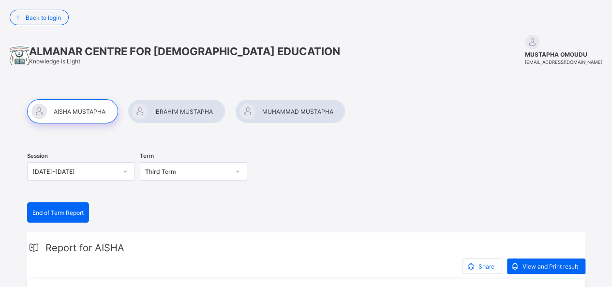
click at [81, 110] on div at bounding box center [72, 111] width 91 height 24
click at [555, 260] on div "View and Print result" at bounding box center [546, 265] width 78 height 15
click at [183, 107] on div at bounding box center [177, 111] width 98 height 24
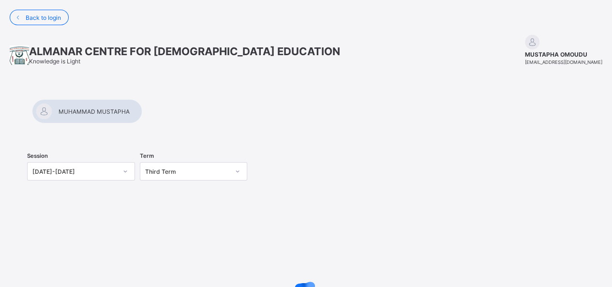
click at [183, 99] on div at bounding box center [306, 99] width 558 height 0
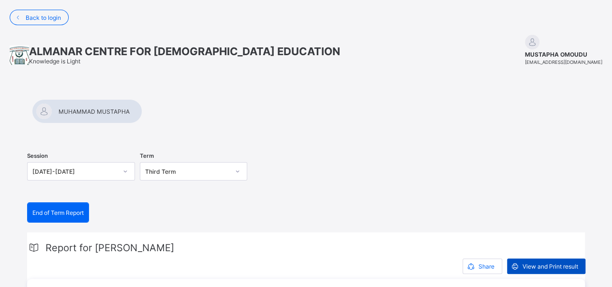
click at [555, 266] on span "View and Print result" at bounding box center [551, 266] width 56 height 7
click at [142, 115] on div at bounding box center [87, 111] width 110 height 24
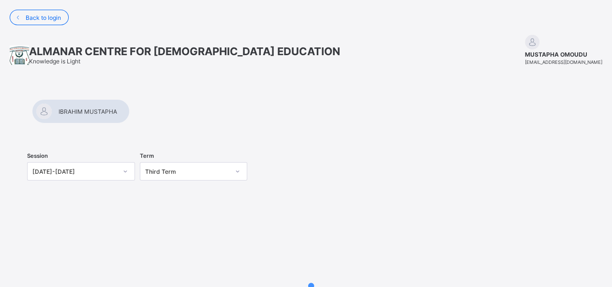
click at [275, 123] on div at bounding box center [306, 123] width 558 height 0
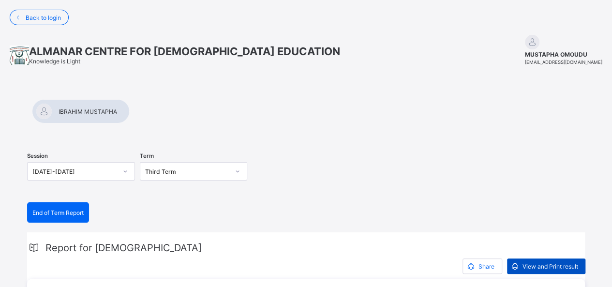
click at [554, 265] on span "View and Print result" at bounding box center [551, 266] width 56 height 7
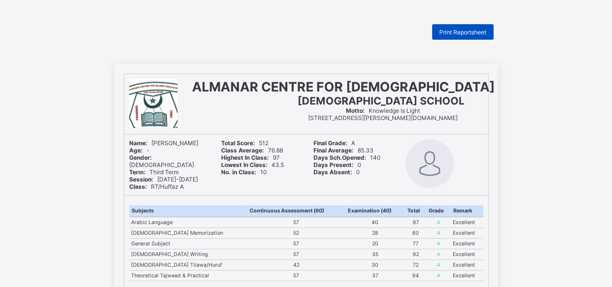
click at [460, 29] on span "Print Reportsheet" at bounding box center [463, 32] width 47 height 7
click at [459, 32] on span "Print Reportsheet" at bounding box center [463, 32] width 47 height 7
click at [467, 33] on span "Print Reportsheet" at bounding box center [463, 32] width 47 height 7
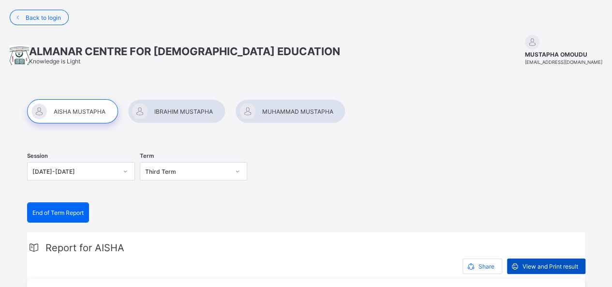
click at [561, 264] on span "View and Print result" at bounding box center [551, 266] width 56 height 7
click at [553, 266] on span "View and Print result" at bounding box center [551, 266] width 56 height 7
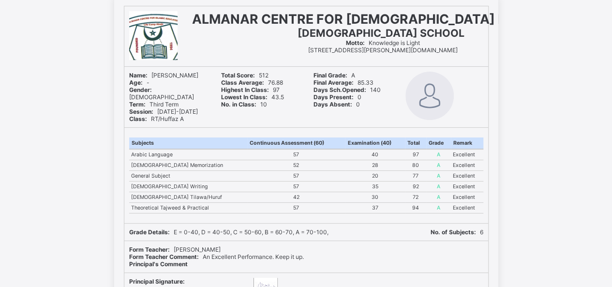
scroll to position [69, 0]
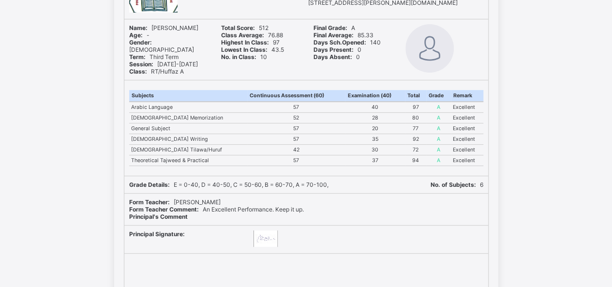
scroll to position [116, 0]
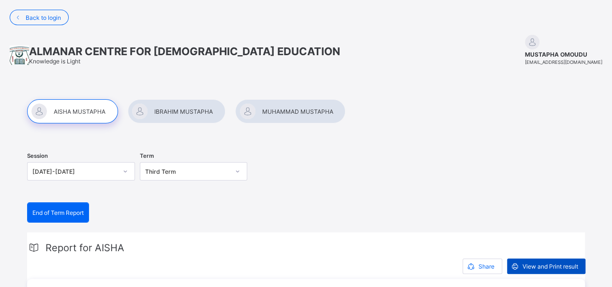
click at [539, 264] on span "View and Print result" at bounding box center [551, 266] width 56 height 7
click at [554, 264] on span "View and Print result" at bounding box center [551, 266] width 56 height 7
click at [162, 114] on div at bounding box center [177, 111] width 98 height 24
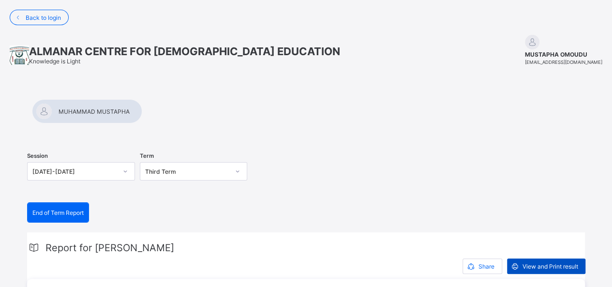
click at [567, 263] on span "View and Print result" at bounding box center [551, 266] width 56 height 7
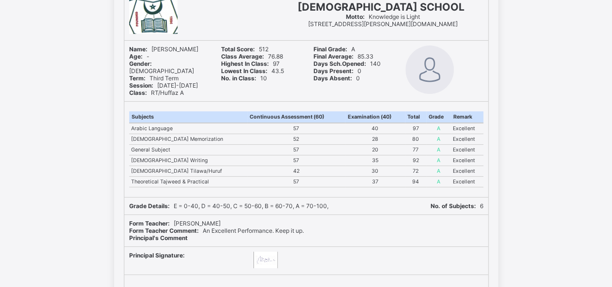
scroll to position [97, 0]
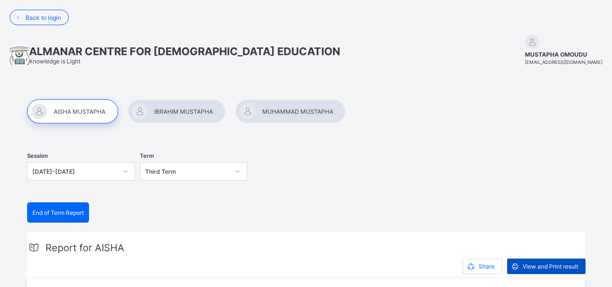
click at [545, 265] on span "View and Print result" at bounding box center [551, 266] width 56 height 7
